Goal: Task Accomplishment & Management: Use online tool/utility

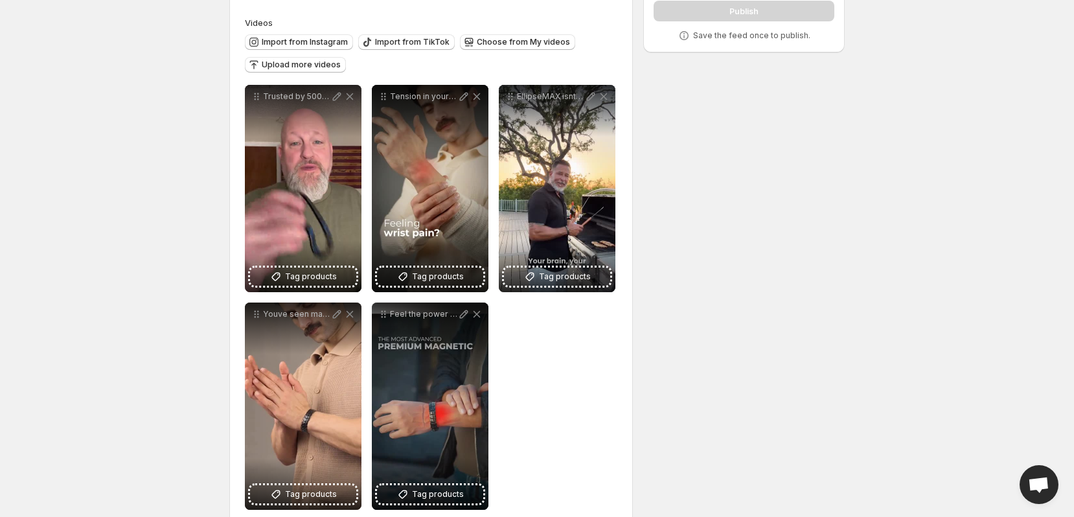
scroll to position [120, 0]
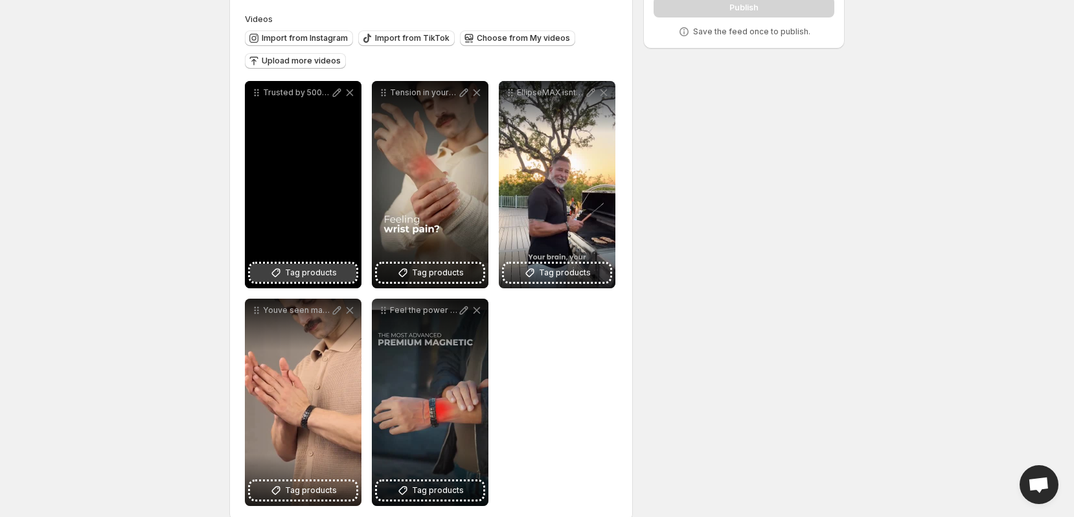
click at [304, 275] on span "Tag products" at bounding box center [311, 272] width 52 height 13
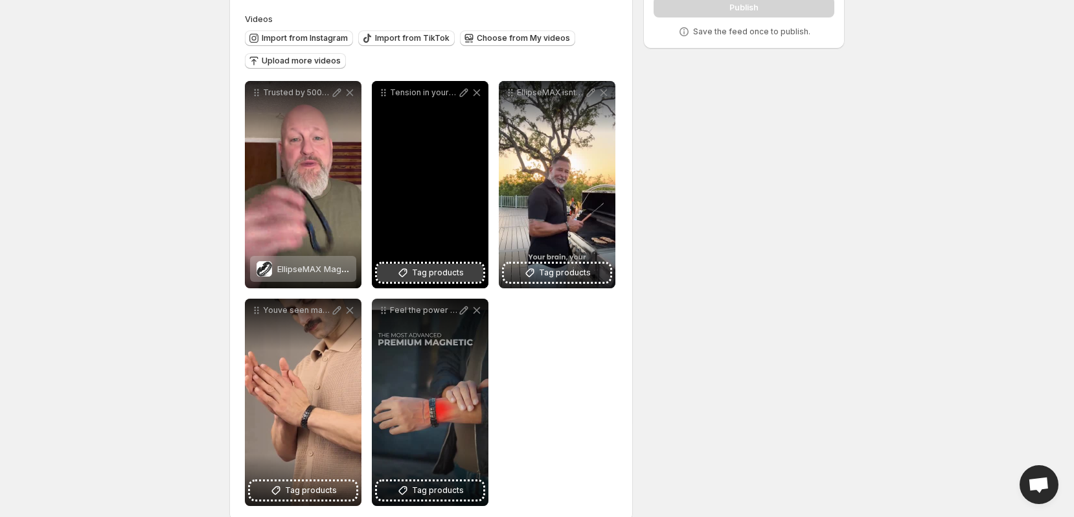
click at [414, 270] on span "Tag products" at bounding box center [438, 272] width 52 height 13
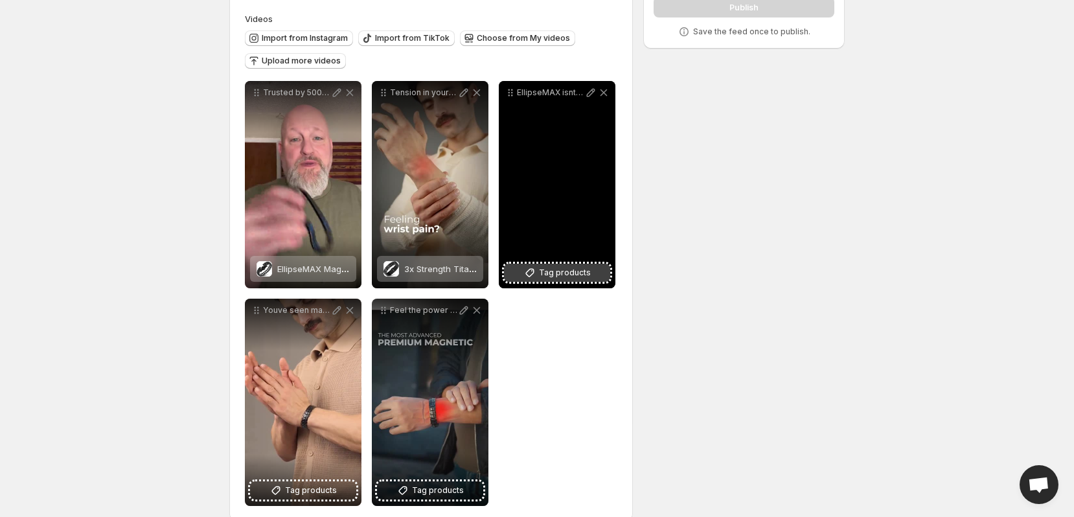
click at [534, 269] on icon at bounding box center [530, 273] width 8 height 8
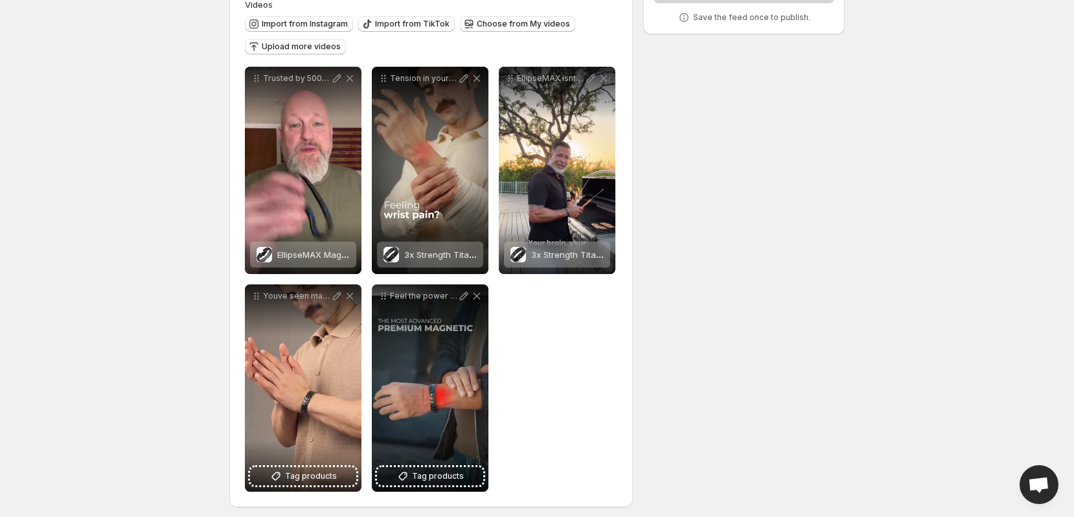
scroll to position [140, 0]
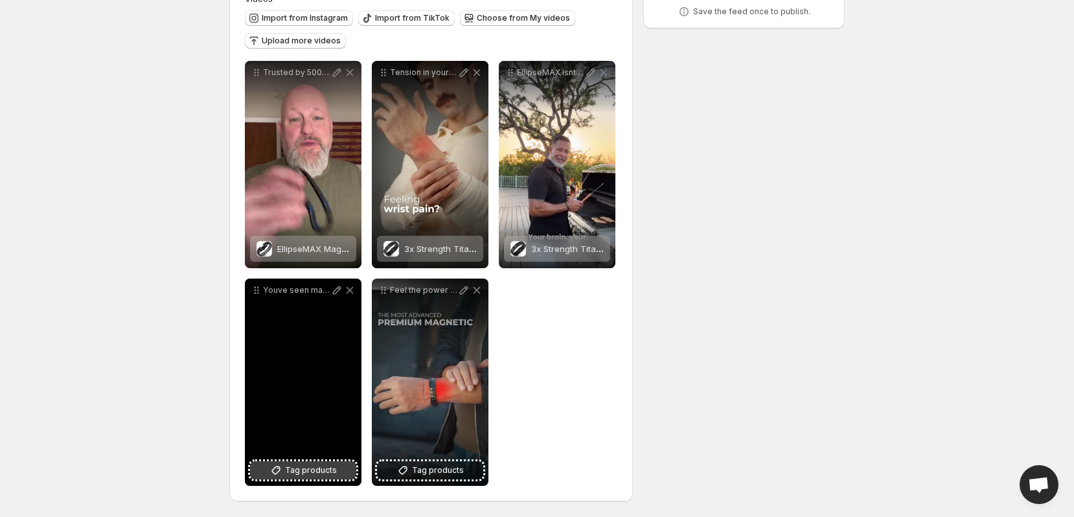
click at [298, 474] on span "Tag products" at bounding box center [311, 470] width 52 height 13
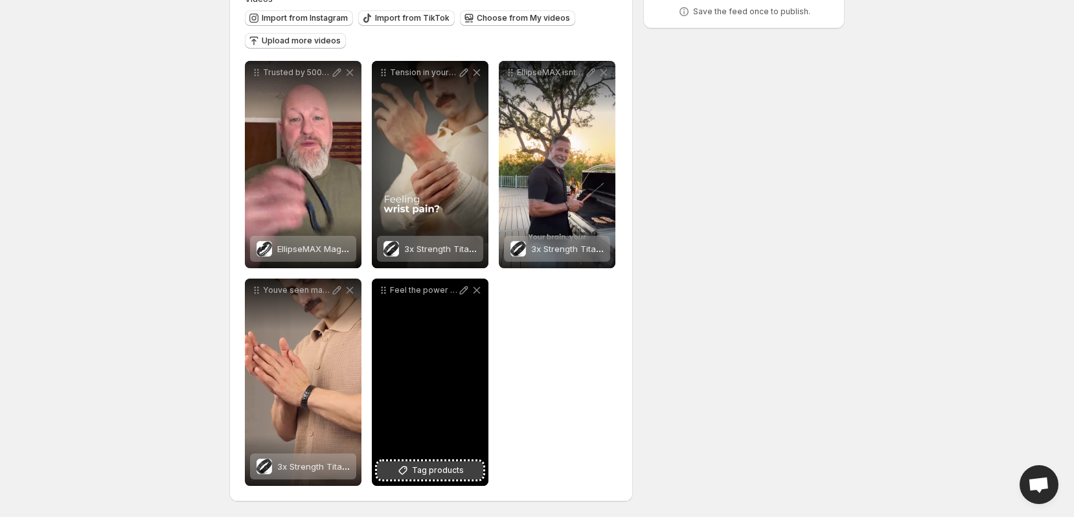
click at [439, 467] on span "Tag products" at bounding box center [438, 470] width 52 height 13
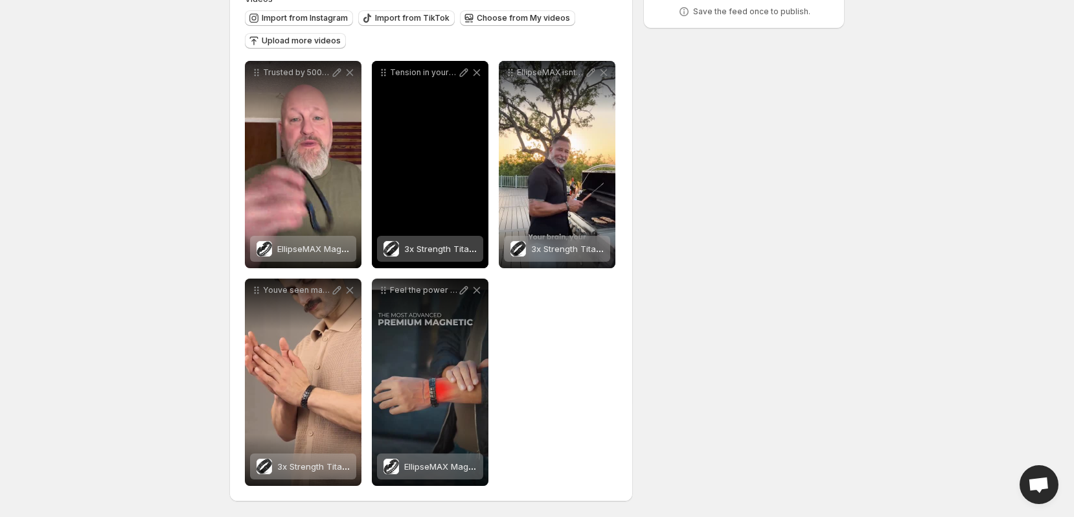
click at [391, 256] on div "3x Strength Titanium Magnetic Bracelet for Men (Black)" at bounding box center [430, 249] width 106 height 26
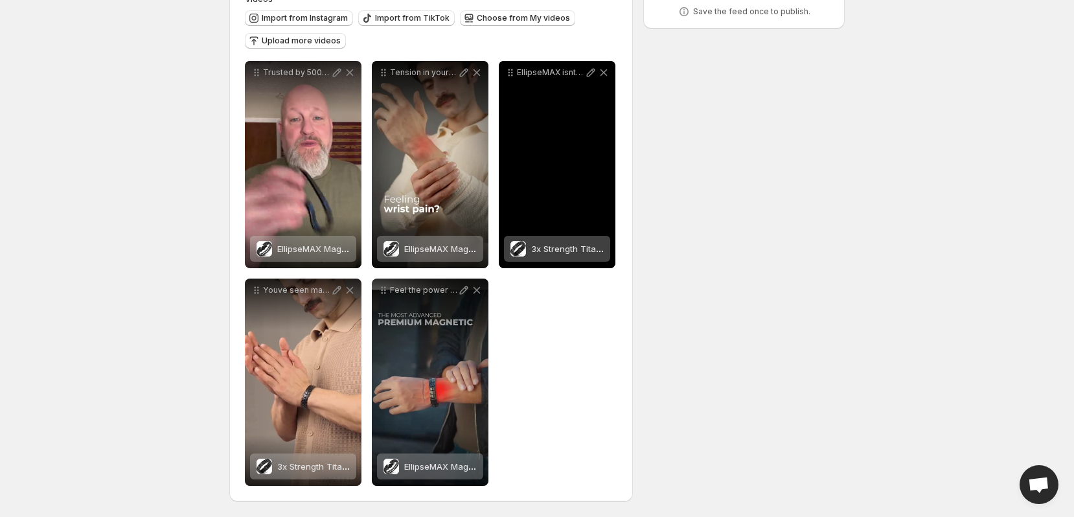
click at [538, 251] on span "3x Strength Titanium Magnetic Bracelet for Men (Black)" at bounding box center [643, 249] width 225 height 10
click at [528, 256] on div "2 products tagged" at bounding box center [547, 249] width 75 height 26
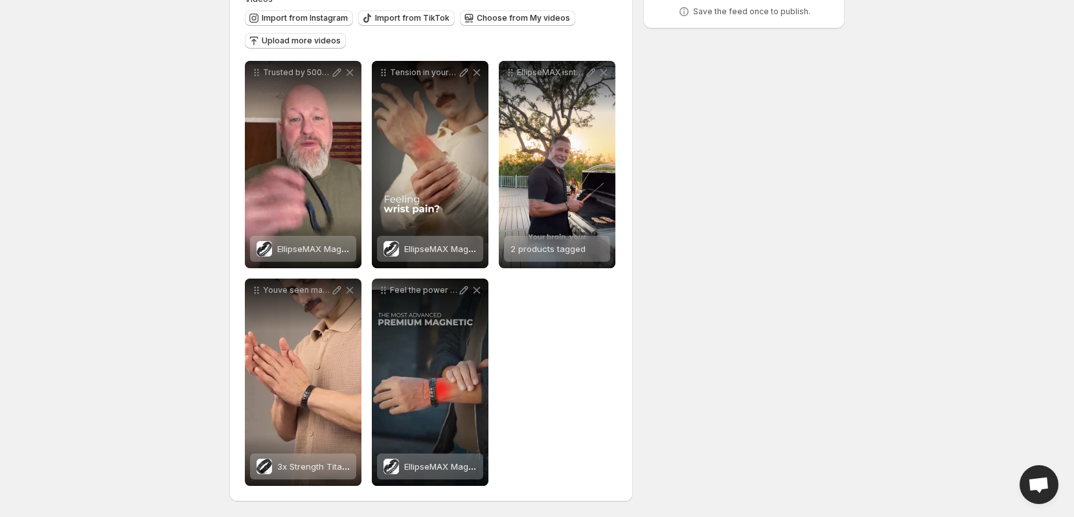
click at [532, 420] on div "**********" at bounding box center [431, 273] width 372 height 425
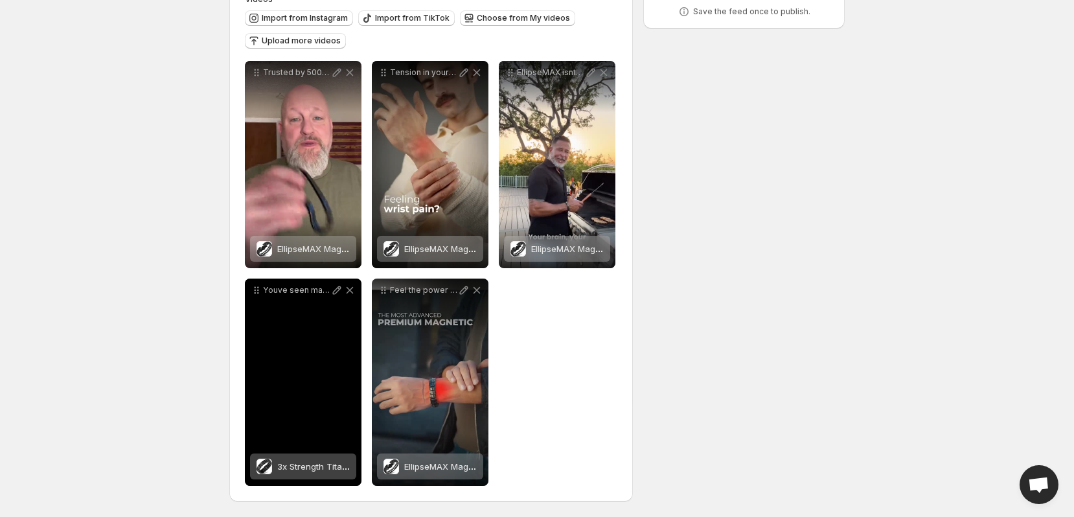
click at [308, 462] on span "3x Strength Titanium Magnetic Bracelet for Men (Black)" at bounding box center [389, 466] width 225 height 10
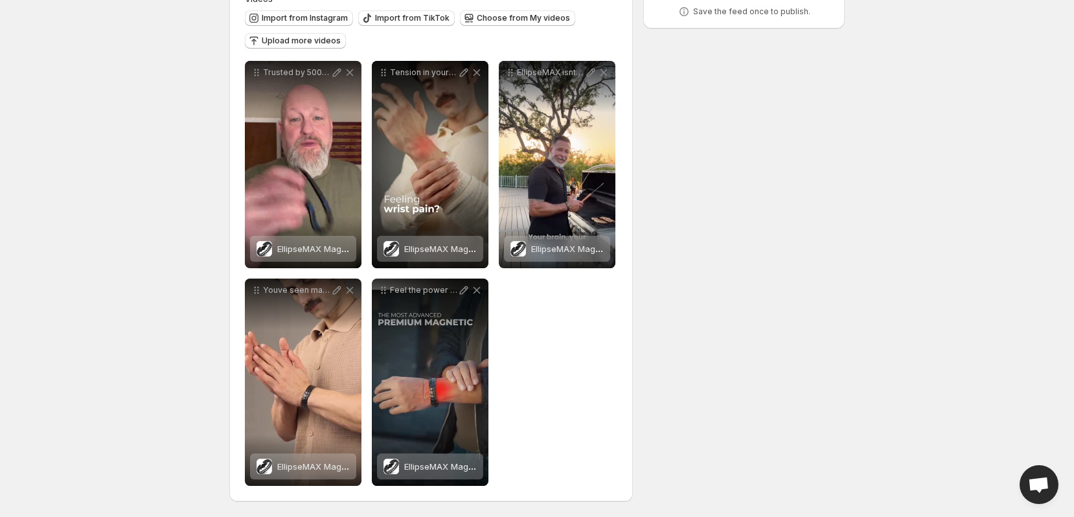
click at [214, 317] on div "**********" at bounding box center [537, 188] width 646 height 657
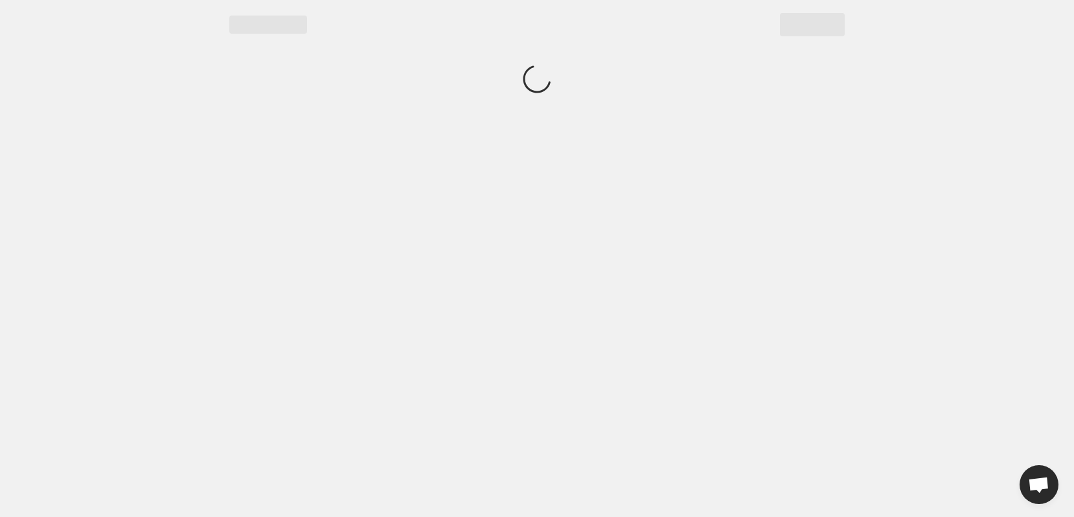
scroll to position [0, 0]
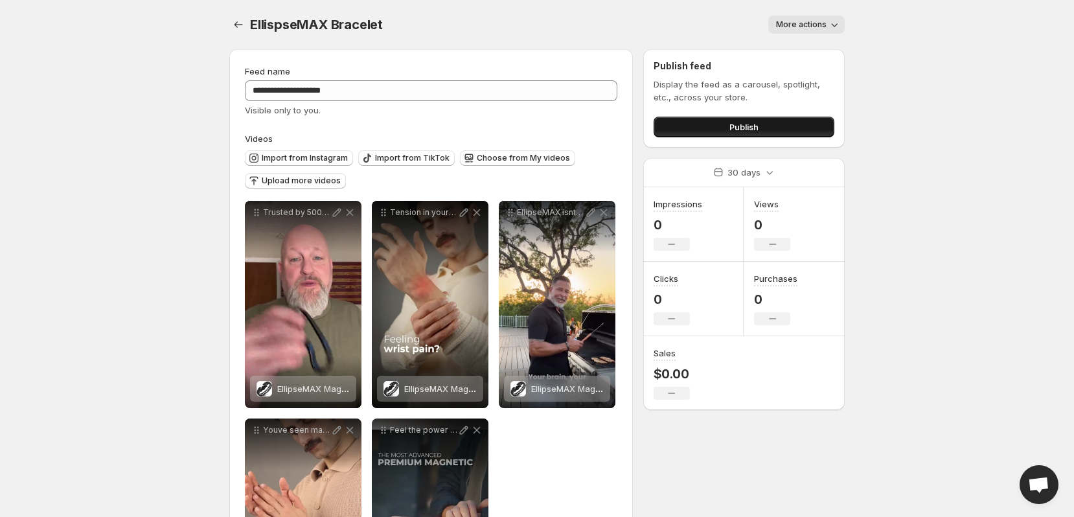
click at [718, 133] on button "Publish" at bounding box center [744, 127] width 181 height 21
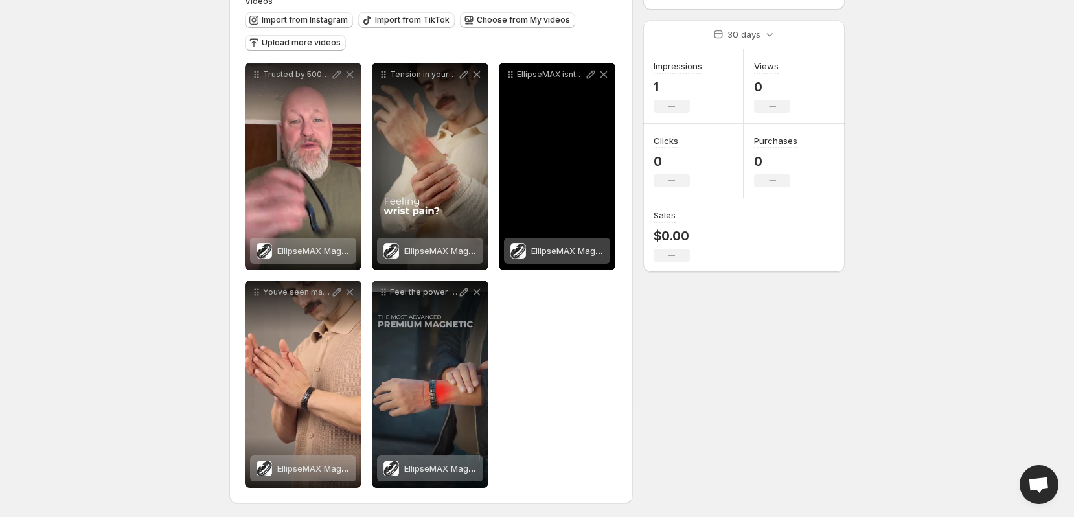
scroll to position [137, 0]
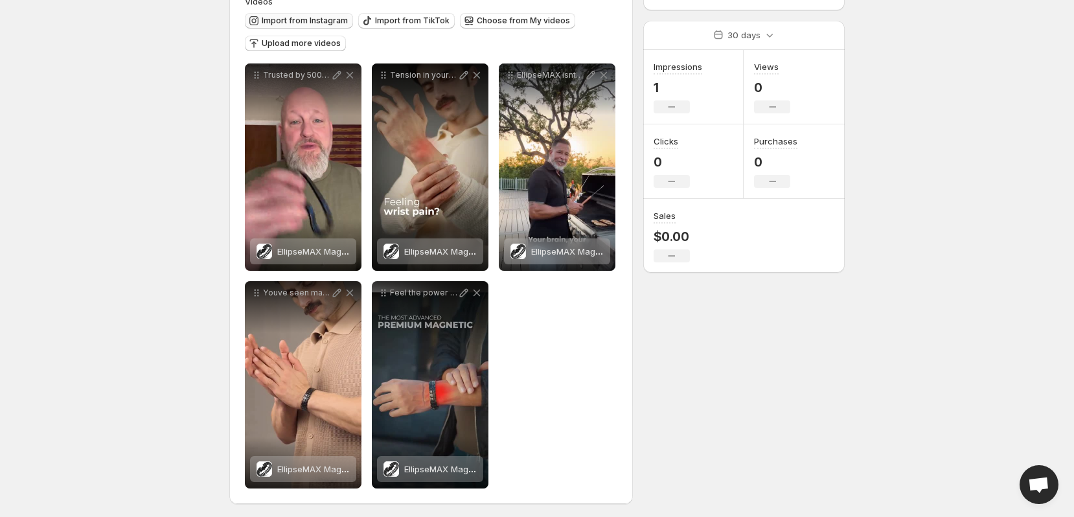
click at [290, 20] on span "Import from Instagram" at bounding box center [305, 21] width 86 height 10
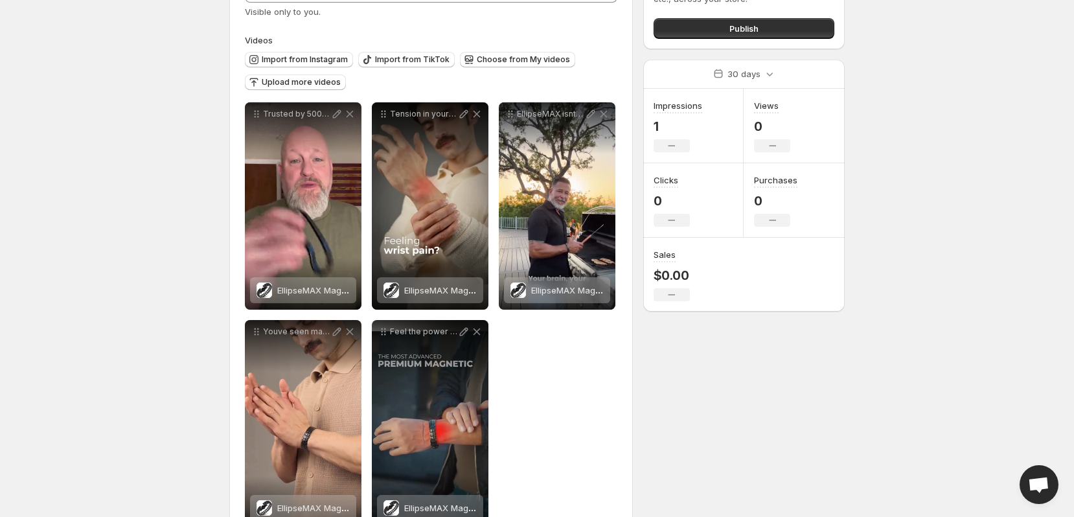
scroll to position [81, 0]
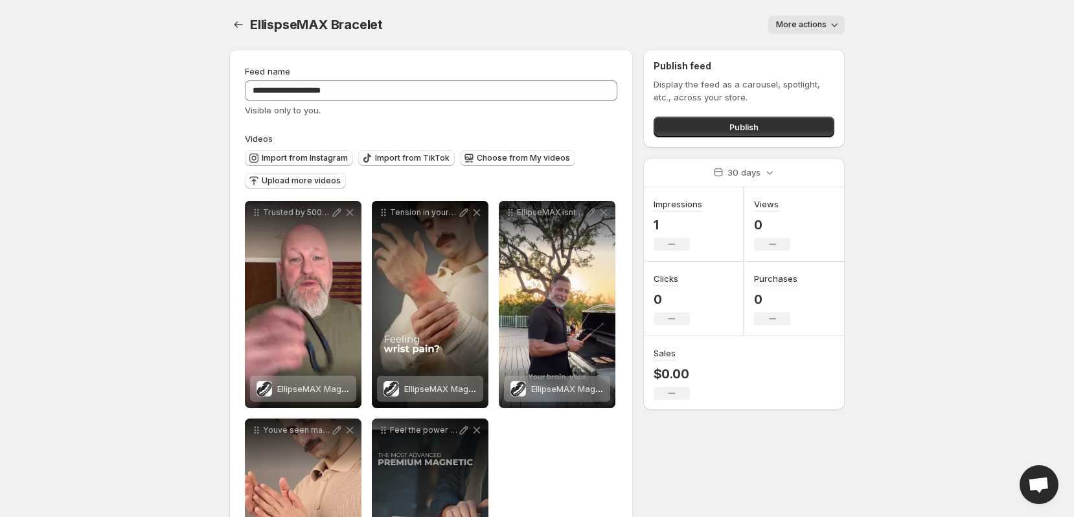
click at [313, 159] on span "Import from Instagram" at bounding box center [305, 158] width 86 height 10
